Goal: Task Accomplishment & Management: Complete application form

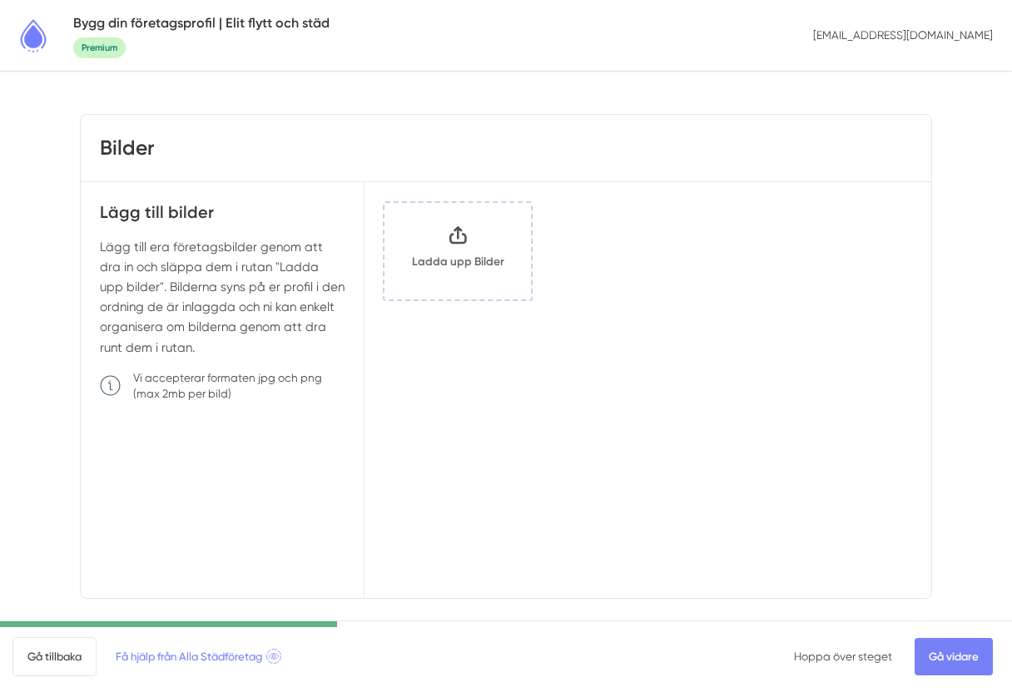
click at [849, 657] on link "Hoppa över steget" at bounding box center [843, 656] width 98 height 13
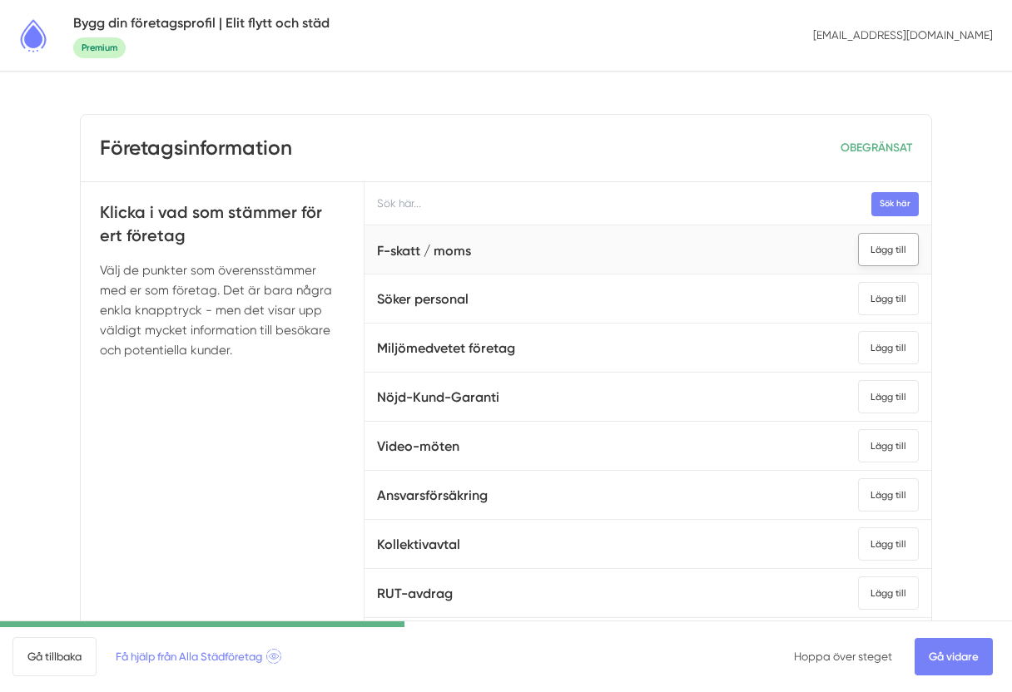
click at [893, 255] on div "Lägg till" at bounding box center [888, 249] width 61 height 33
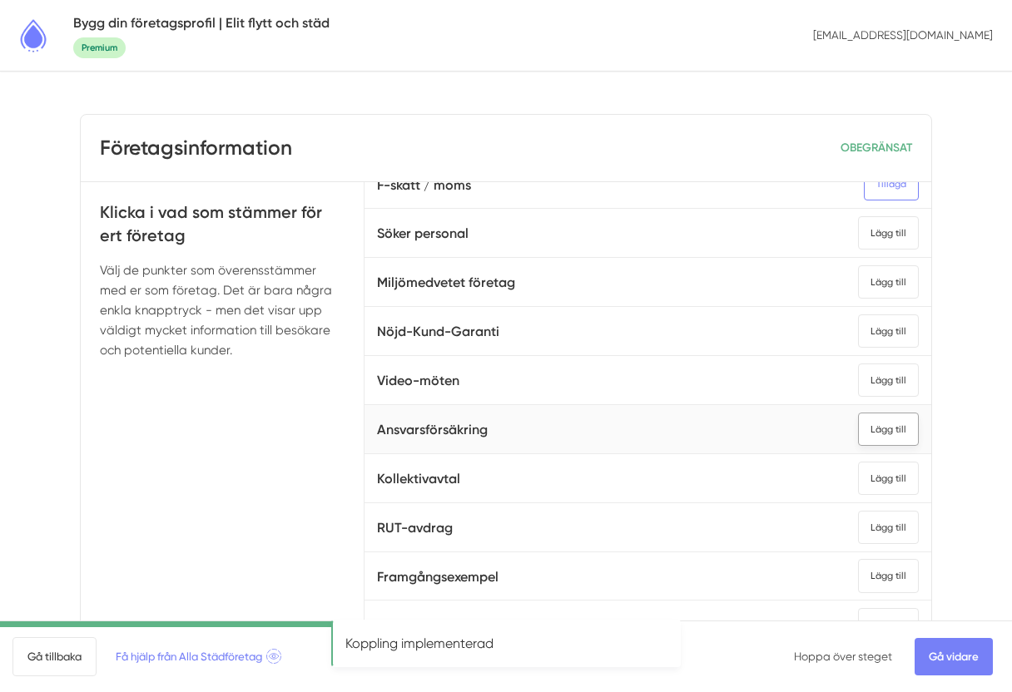
click at [880, 426] on div "Lägg till" at bounding box center [888, 429] width 61 height 33
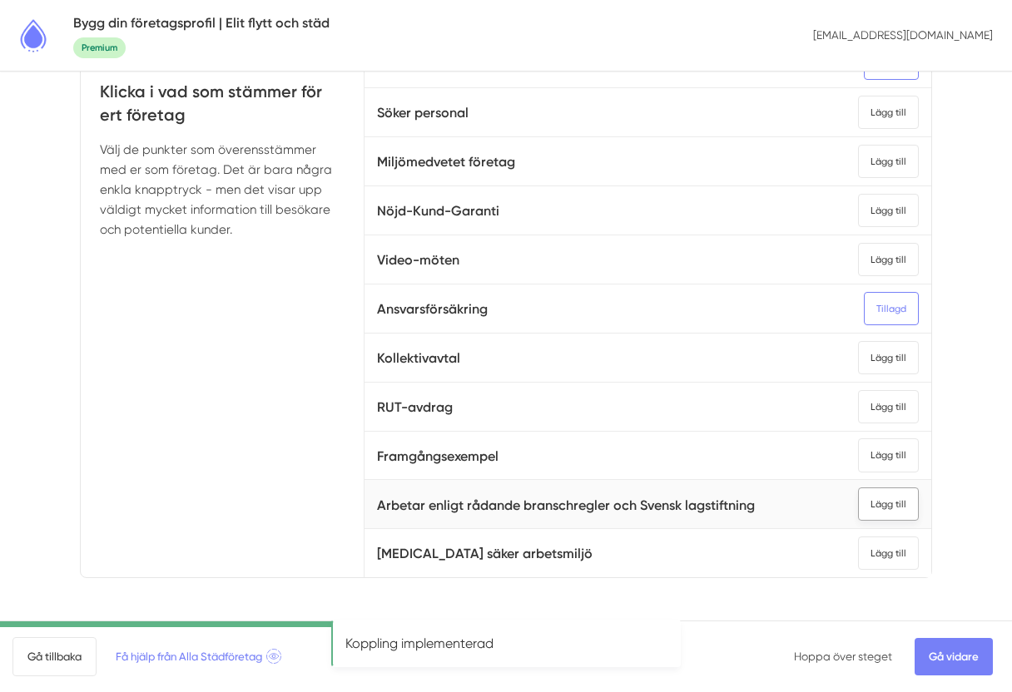
click at [902, 503] on div "Lägg till" at bounding box center [888, 504] width 61 height 33
click at [969, 651] on link "Gå vidare" at bounding box center [953, 656] width 78 height 37
